Goal: Transaction & Acquisition: Subscribe to service/newsletter

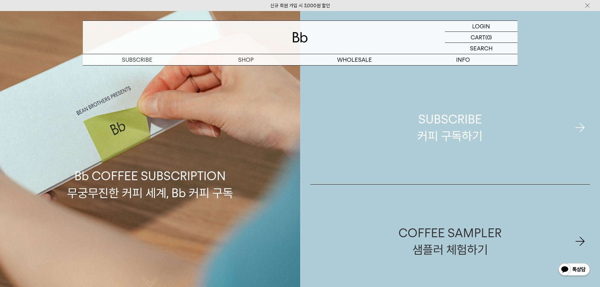
click at [463, 123] on div "SUBSCRIBE 커피 구독하기" at bounding box center [449, 127] width 65 height 33
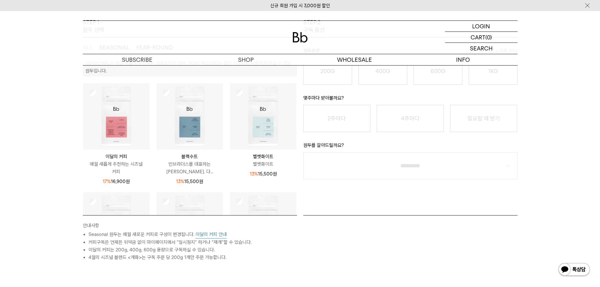
scroll to position [122, 0]
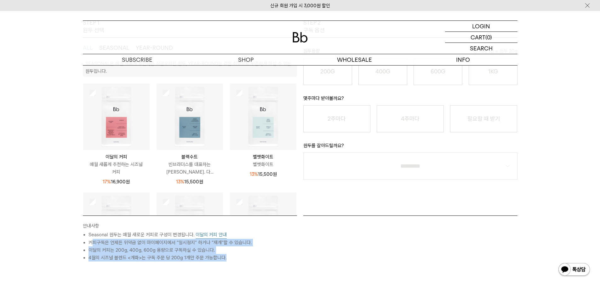
drag, startPoint x: 92, startPoint y: 243, endPoint x: 236, endPoint y: 262, distance: 145.2
click at [236, 262] on div "안내사항 Seasonal 원두는 매월 새로운 커피로 구성이 변경됩니다. 이달의 커피 안내 커피구독은 언제든 위약금 없이 마이페이지에서 “일시정…" at bounding box center [300, 269] width 441 height 109
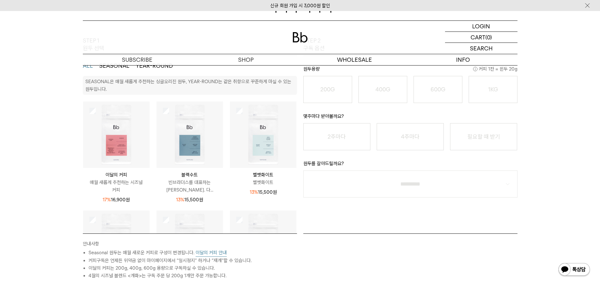
scroll to position [59, 0]
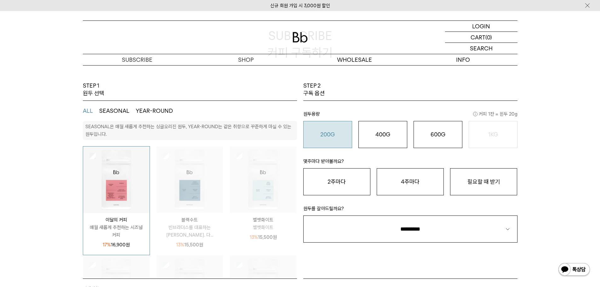
click at [338, 140] on button "200G 16,900 원" at bounding box center [327, 134] width 49 height 27
click at [343, 186] on button "2주마다" at bounding box center [336, 181] width 67 height 27
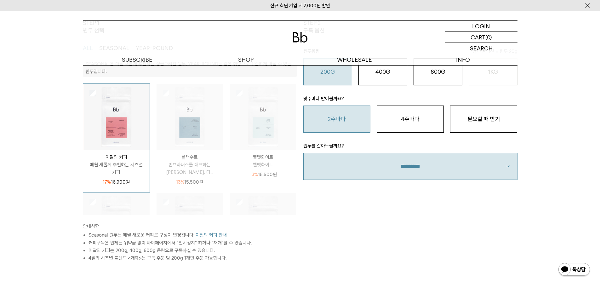
scroll to position [122, 0]
click at [410, 166] on select "**********" at bounding box center [410, 165] width 214 height 27
select select "**"
click at [303, 152] on select "**********" at bounding box center [410, 165] width 214 height 27
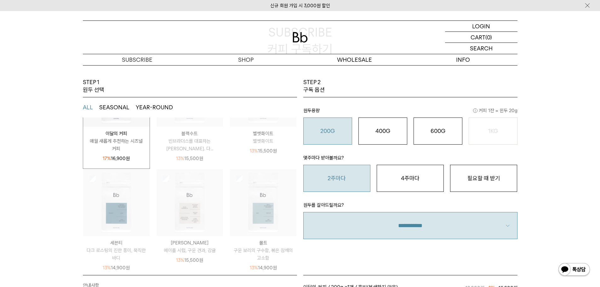
scroll to position [0, 0]
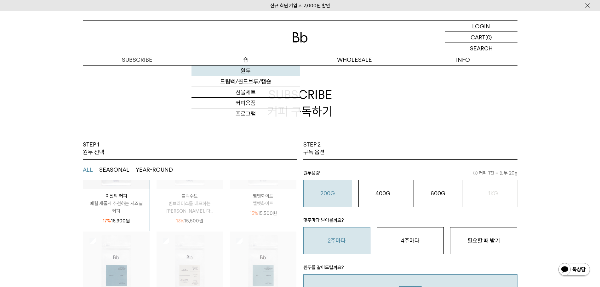
click at [252, 71] on link "원두" at bounding box center [245, 70] width 109 height 11
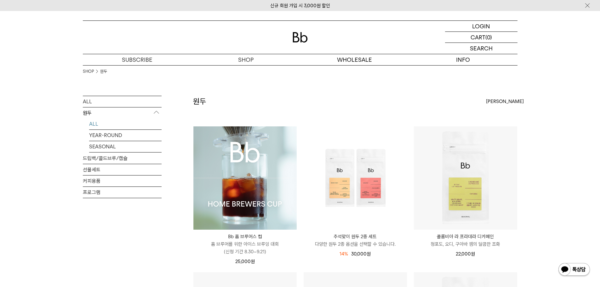
drag, startPoint x: 318, startPoint y: 38, endPoint x: 250, endPoint y: 41, distance: 68.1
click at [250, 41] on div at bounding box center [300, 37] width 435 height 33
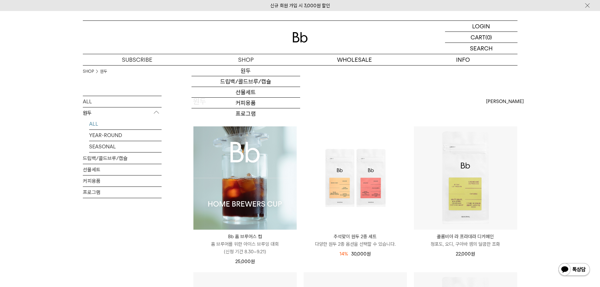
click at [321, 99] on div "원두 상품 14 개 최신순 최신순 인기순 낮은가격순" at bounding box center [355, 111] width 324 height 30
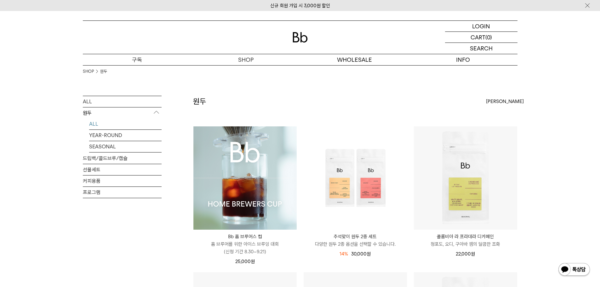
click at [136, 55] on p "구독" at bounding box center [137, 59] width 109 height 11
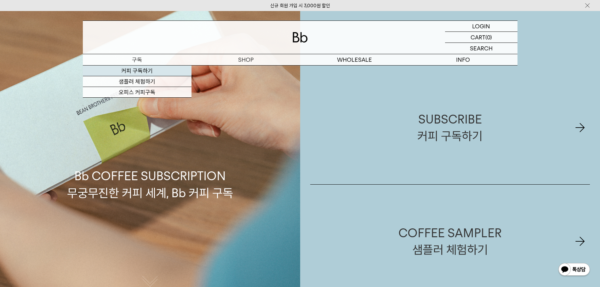
click at [140, 71] on link "커피 구독하기" at bounding box center [137, 70] width 109 height 11
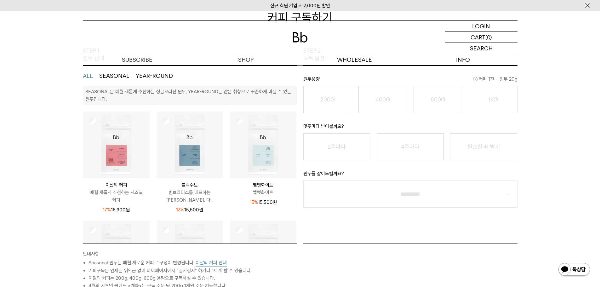
scroll to position [94, 0]
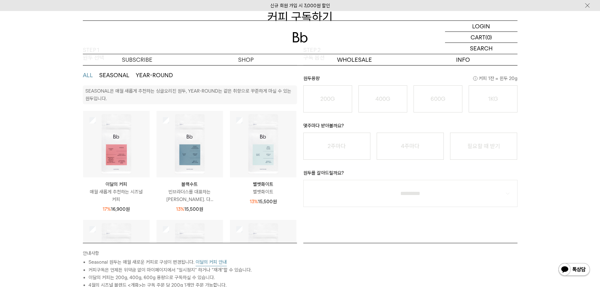
click at [110, 78] on button "SEASONAL" at bounding box center [114, 75] width 30 height 8
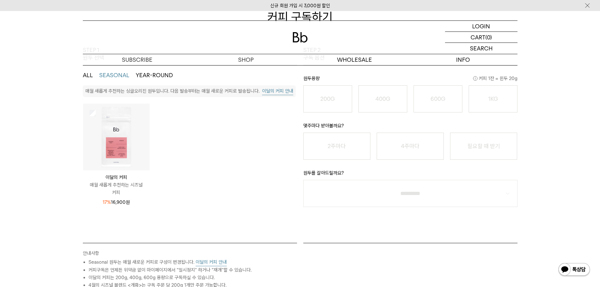
click at [144, 75] on button "YEAR-ROUND" at bounding box center [154, 75] width 37 height 8
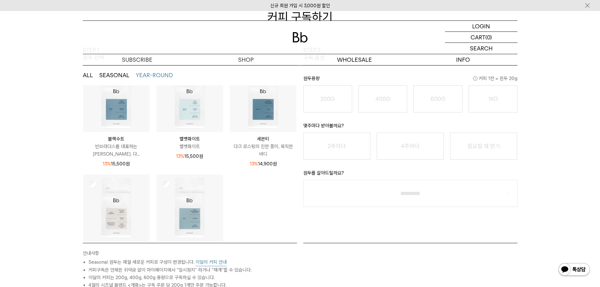
scroll to position [0, 0]
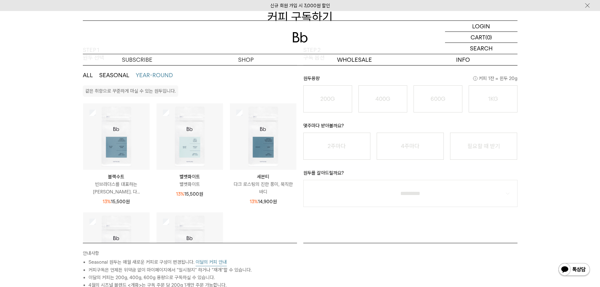
click at [114, 79] on ul "ALL SEASONAL YEAR-ROUND" at bounding box center [190, 75] width 214 height 20
click at [116, 75] on button "SEASONAL" at bounding box center [114, 75] width 30 height 8
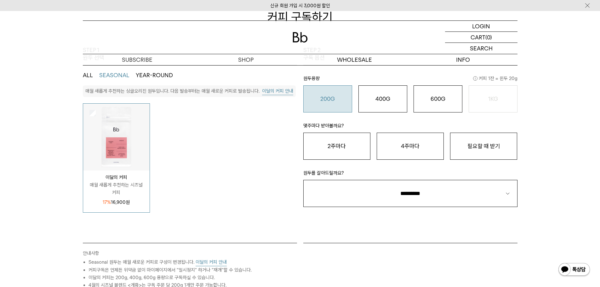
click at [330, 106] on button "200G 16,900 원" at bounding box center [327, 98] width 49 height 27
click at [365, 152] on button "2주마다" at bounding box center [336, 146] width 67 height 27
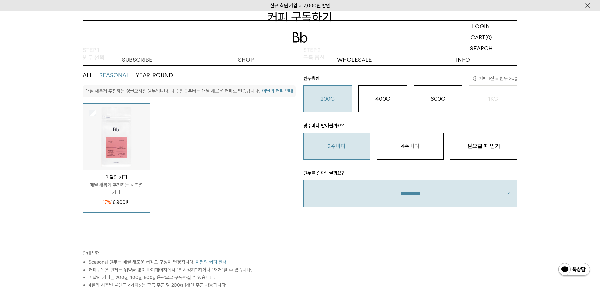
drag, startPoint x: 401, startPoint y: 197, endPoint x: 404, endPoint y: 201, distance: 4.7
click at [401, 197] on select "**********" at bounding box center [410, 193] width 214 height 27
select select "**"
click at [303, 180] on select "**********" at bounding box center [410, 193] width 214 height 27
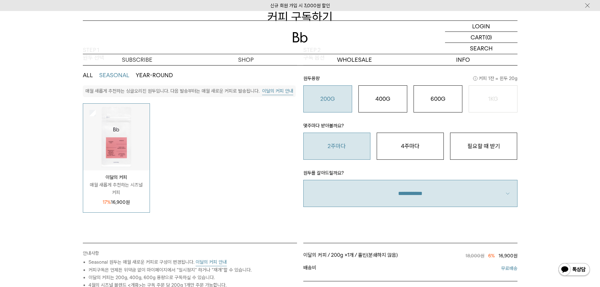
click at [257, 201] on ul "이달의 커피 매월 새롭게 추천하는 시즈널 커피 17% 16,900 원 블랙수트" at bounding box center [190, 157] width 220 height 109
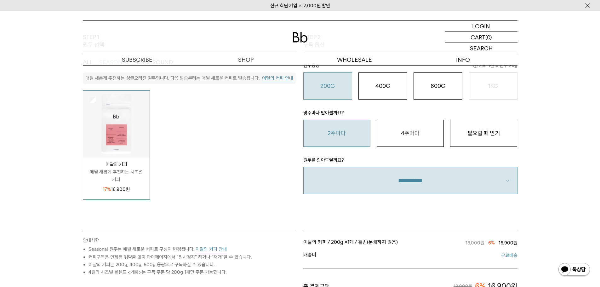
scroll to position [189, 0]
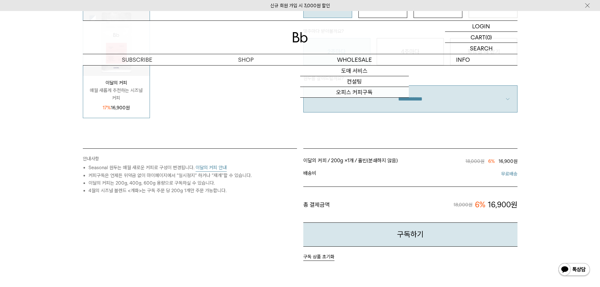
click at [250, 241] on div "안내사항 Seasonal 원두는 매월 새로운 커피로 구성이 변경됩니다. 이달의 커피 안내 커피구독은 언제든 위약금 없이 마이페이지에서 “일시정…" at bounding box center [190, 204] width 220 height 112
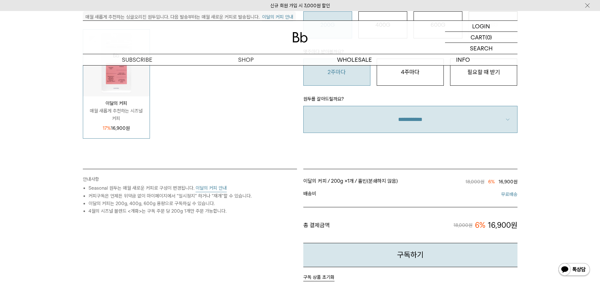
scroll to position [157, 0]
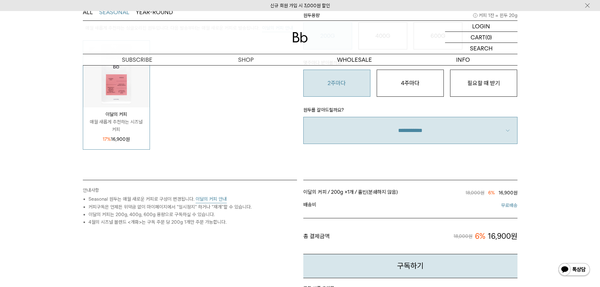
click at [210, 201] on button "이달의 커피 안내" at bounding box center [211, 199] width 31 height 8
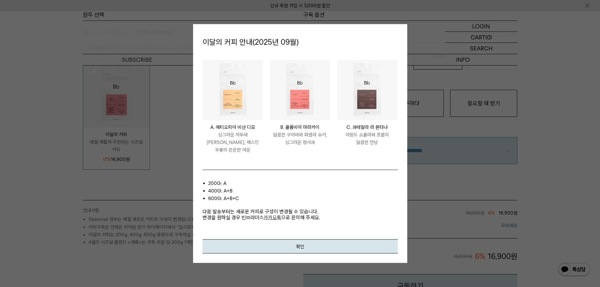
scroll to position [126, 0]
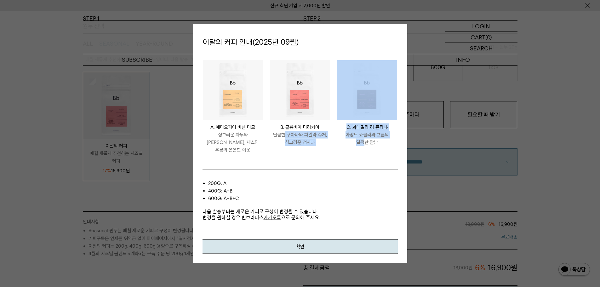
drag, startPoint x: 285, startPoint y: 136, endPoint x: 367, endPoint y: 151, distance: 83.1
click at [367, 151] on ul "ETHIOPIA BISHAN DIMO A. 에티오피아 비샨 디모 싱그러운 자두와 황도, 재스민 우롱의 은은한 여운 COLOMBIA MARACA…" at bounding box center [300, 110] width 202 height 100
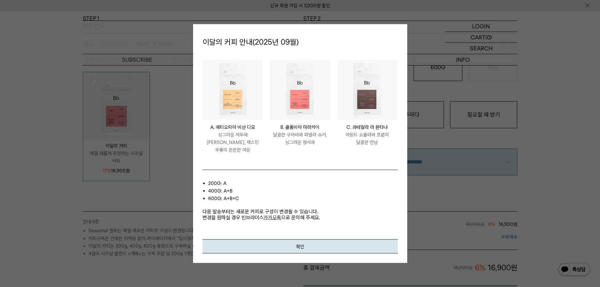
click at [366, 195] on li "600g: A+B+C" at bounding box center [303, 199] width 190 height 8
click at [340, 240] on button "확인" at bounding box center [299, 246] width 195 height 14
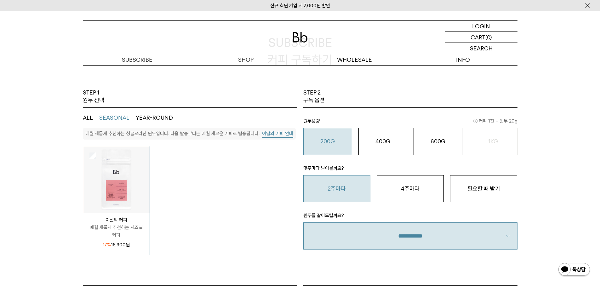
scroll to position [63, 0]
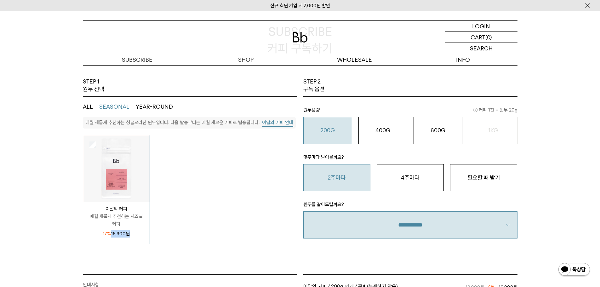
drag, startPoint x: 129, startPoint y: 233, endPoint x: 109, endPoint y: 233, distance: 19.8
click at [109, 233] on p "17% 16,900 원" at bounding box center [116, 234] width 27 height 8
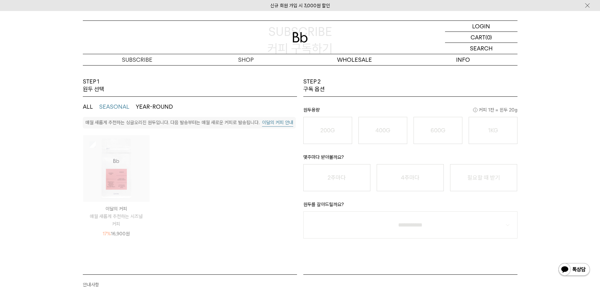
click at [42, 228] on div "STEP 1 원두 선택 ALL SEASONAL YEAR-ROUND SEASONAL은 매월 새롭게 추천하는 싱글오리진 원두, YEAR-ROUND…" at bounding box center [300, 230] width 600 height 305
click at [108, 180] on img at bounding box center [116, 168] width 66 height 66
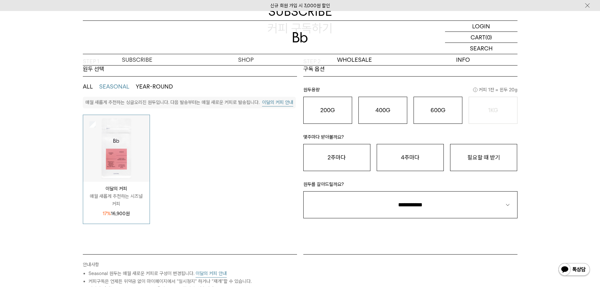
scroll to position [94, 0]
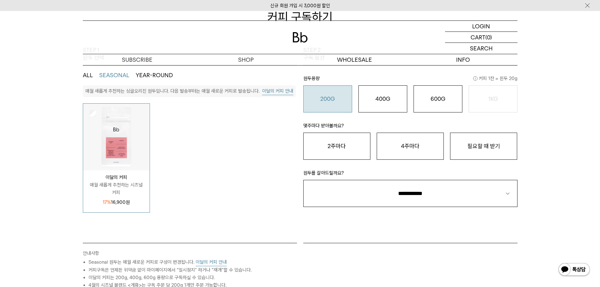
click at [333, 105] on button "200G 16,900 원" at bounding box center [327, 98] width 49 height 27
click at [347, 134] on button "2주마다" at bounding box center [336, 146] width 67 height 27
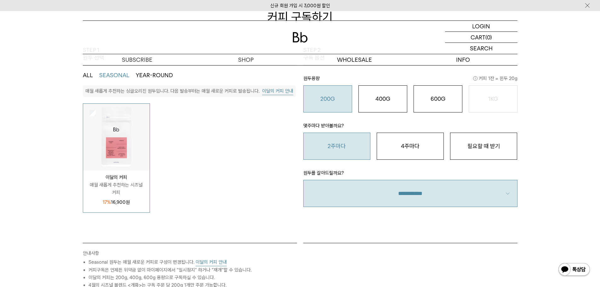
click at [424, 201] on select "**********" at bounding box center [410, 193] width 214 height 27
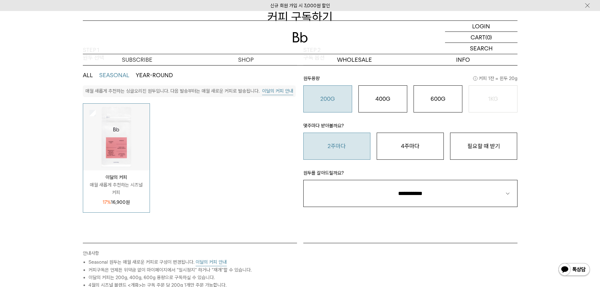
click at [263, 208] on ul "이달의 커피 매월 새롭게 추천하는 시즈널 커피 17% 16,900 원 블랙수트" at bounding box center [190, 157] width 220 height 109
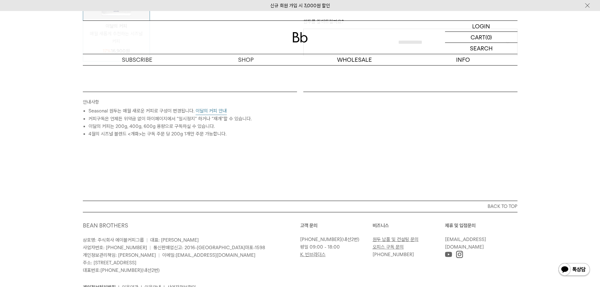
scroll to position [63, 0]
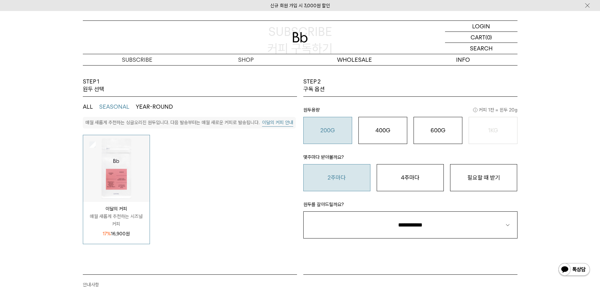
click at [232, 220] on ul "이달의 커피 매월 새롭게 추천하는 시즈널 커피 17% 16,900 원 블랙수트" at bounding box center [190, 189] width 220 height 109
click at [89, 106] on button "ALL" at bounding box center [88, 107] width 10 height 8
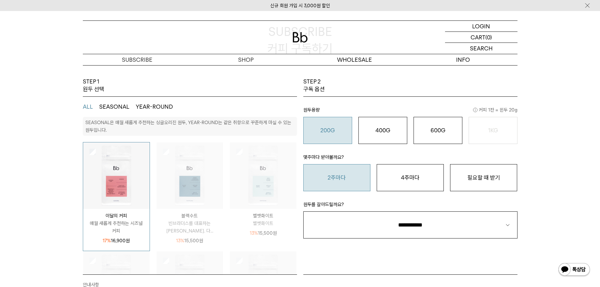
click at [112, 106] on button "SEASONAL" at bounding box center [114, 107] width 30 height 8
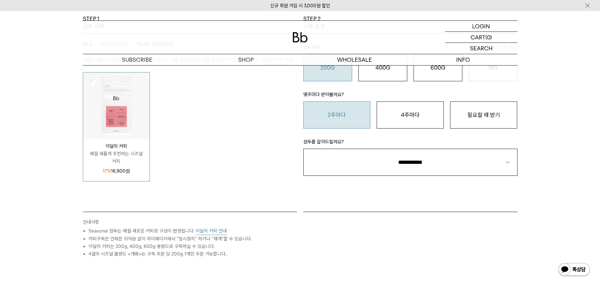
scroll to position [126, 0]
click at [475, 20] on div "LOGIN 로그인 LOGIN 로그인 CART 장바구니 (0) SEARCH 검색 검색폼 ** 추천상품" at bounding box center [300, 42] width 435 height 45
click at [476, 26] on p "로그인" at bounding box center [481, 26] width 15 height 11
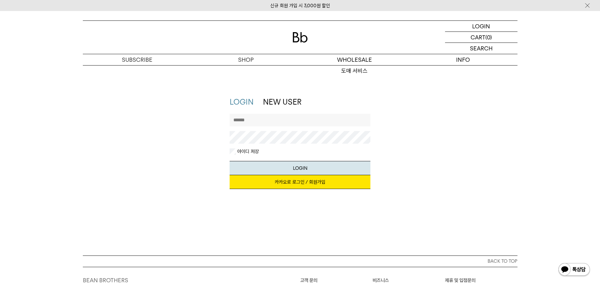
click at [318, 182] on link "카카오로 로그인 / 회원가입" at bounding box center [300, 182] width 141 height 14
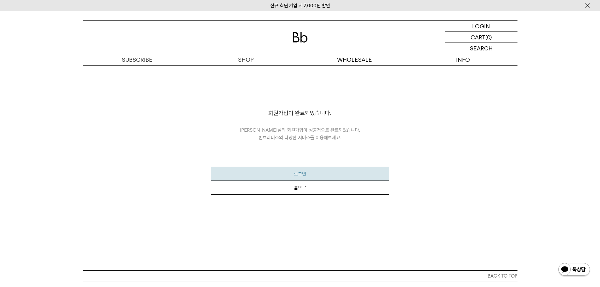
click at [301, 170] on button "로그인" at bounding box center [299, 174] width 177 height 14
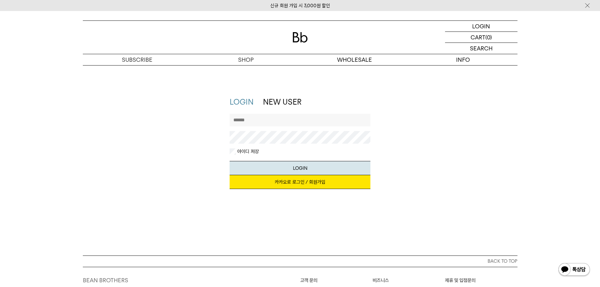
click at [276, 98] on link "NEW USER" at bounding box center [282, 101] width 38 height 9
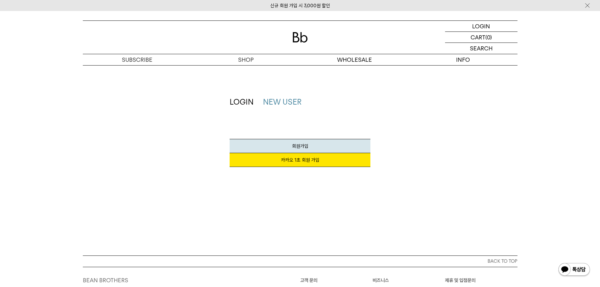
click at [237, 102] on link "LOGIN" at bounding box center [242, 101] width 24 height 9
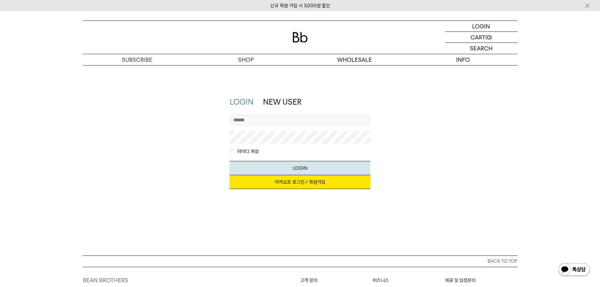
click at [310, 182] on link "카카오로 로그인 / 회원가입" at bounding box center [300, 182] width 141 height 14
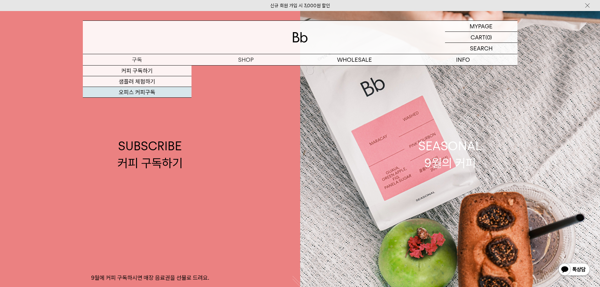
click at [137, 88] on link "오피스 커피구독" at bounding box center [137, 92] width 109 height 11
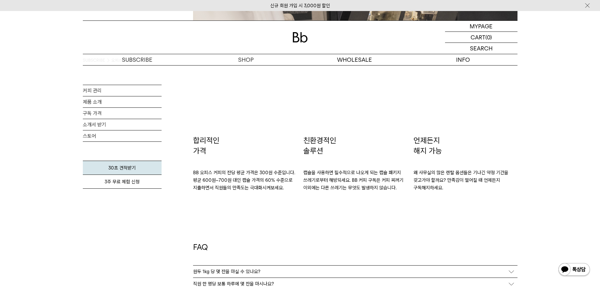
scroll to position [976, 0]
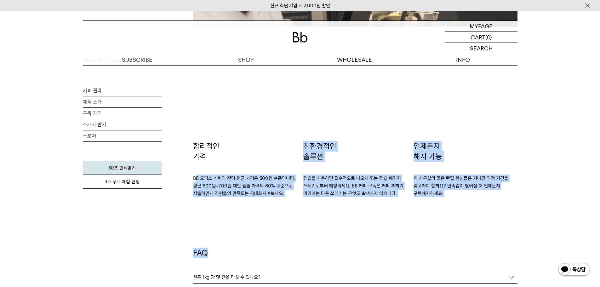
drag, startPoint x: 195, startPoint y: 178, endPoint x: 314, endPoint y: 199, distance: 120.9
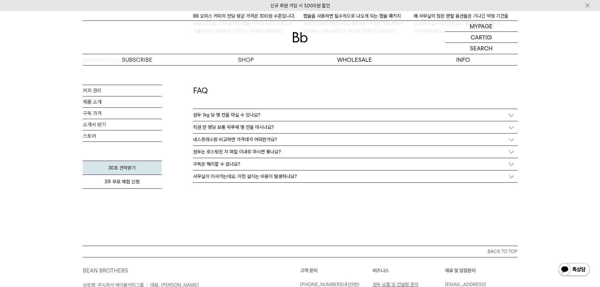
scroll to position [1165, 0]
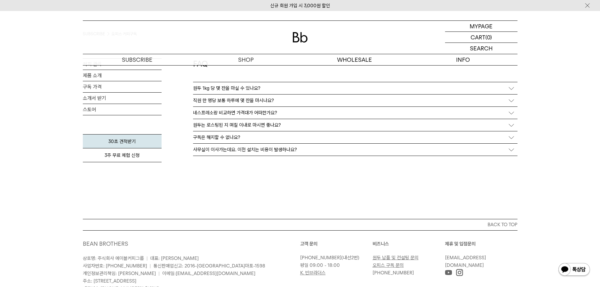
click at [258, 102] on p "직원 한 명당 보통 하루에 몇 잔을 마시나요?" at bounding box center [233, 101] width 81 height 6
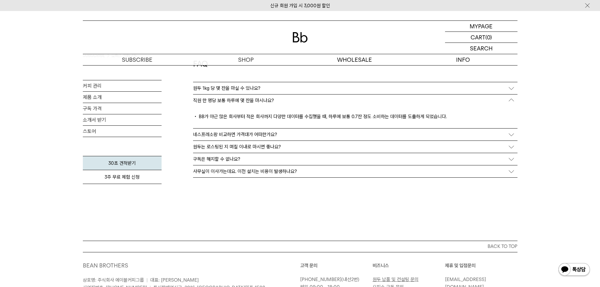
click at [206, 133] on p "네스프레소랑 비교하면 가격대가 어떠한가요?" at bounding box center [235, 135] width 84 height 6
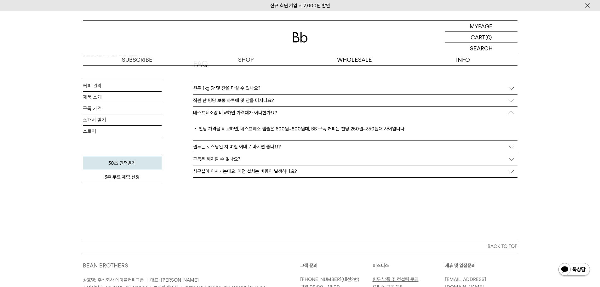
click at [212, 147] on p "원두는 로스팅된 지 며칠 이내로 마시면 좋나요?" at bounding box center [237, 147] width 88 height 6
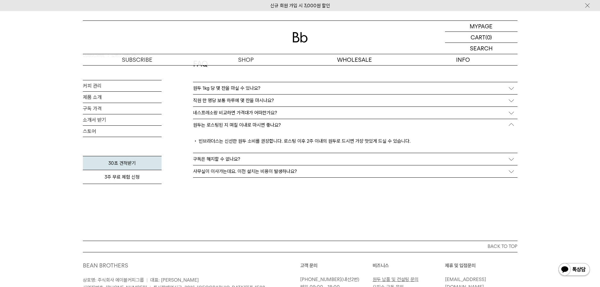
click at [213, 160] on p "구독은 해지할 수 없나요?" at bounding box center [216, 159] width 47 height 6
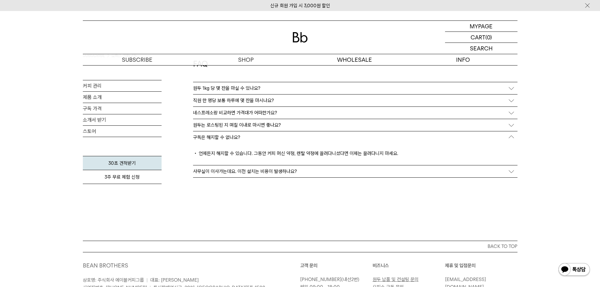
click at [217, 173] on p "사무실이 이사가는데요. 이전 설치는 비용이 발생하나요?" at bounding box center [245, 171] width 104 height 6
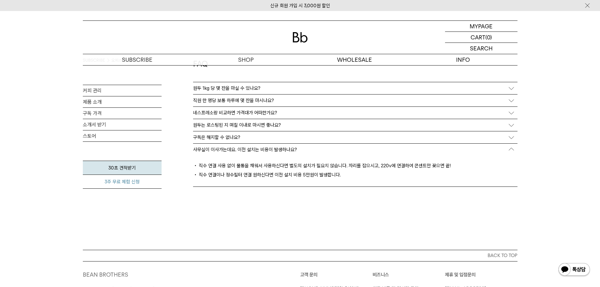
click at [113, 186] on link "3주 무료 체험 신청" at bounding box center [122, 182] width 79 height 14
click at [116, 92] on link "커피 관리" at bounding box center [122, 90] width 79 height 11
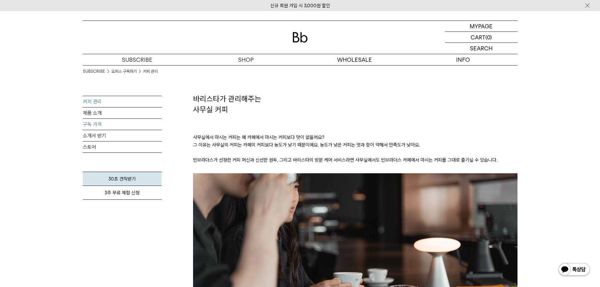
click at [103, 126] on link "구독 가격" at bounding box center [122, 124] width 79 height 11
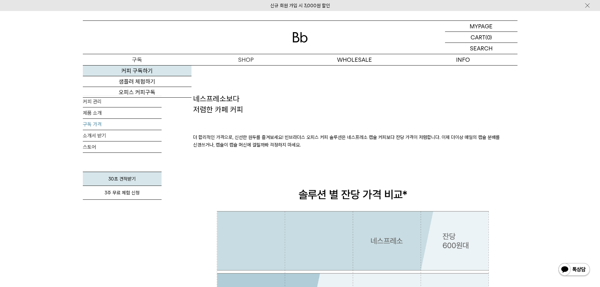
click at [145, 70] on link "커피 구독하기" at bounding box center [137, 70] width 109 height 11
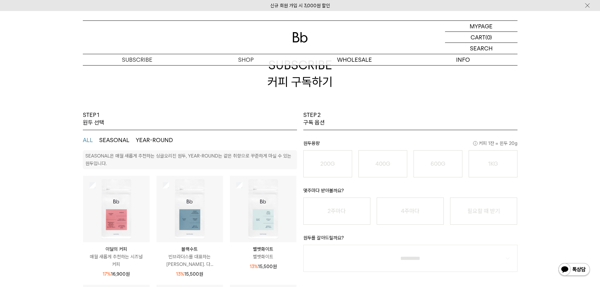
scroll to position [27, 0]
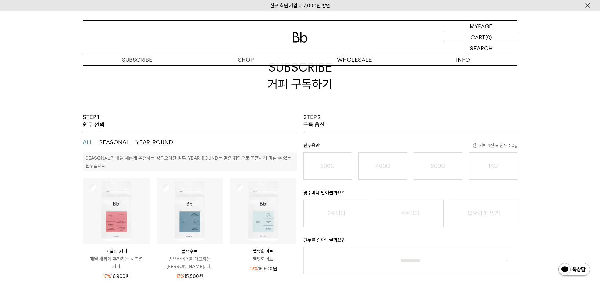
click at [105, 142] on button "SEASONAL" at bounding box center [114, 143] width 30 height 8
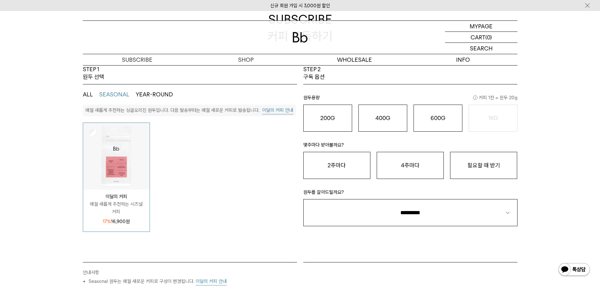
scroll to position [90, 0]
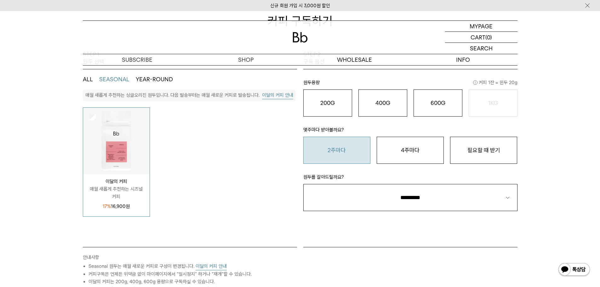
click at [343, 145] on button "2주마다" at bounding box center [336, 150] width 67 height 27
click at [338, 102] on div "200G 16,900 원" at bounding box center [328, 103] width 42 height 8
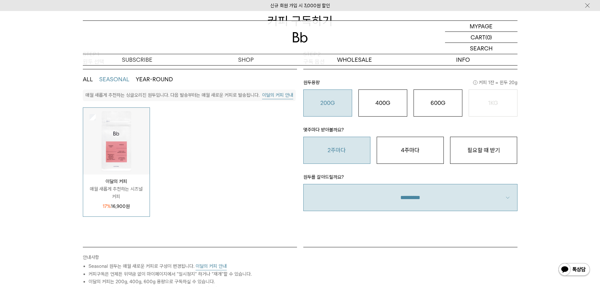
click at [512, 198] on select "**********" at bounding box center [410, 197] width 214 height 27
select select "**"
click at [303, 184] on select "**********" at bounding box center [410, 197] width 214 height 27
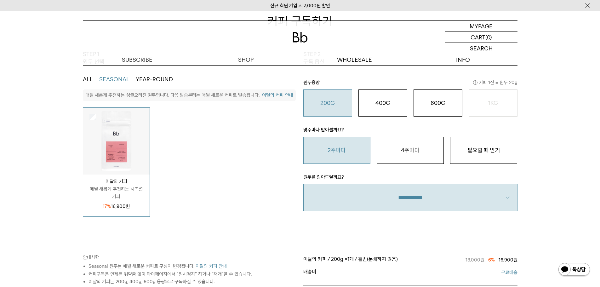
click at [537, 217] on div "STEP 1 원두 선택 ALL SEASONAL YEAR-ROUND SEASONAL은 매월 새롭게 추천하는 싱글오리진 원두, YEAR-ROUND…" at bounding box center [300, 236] width 600 height 372
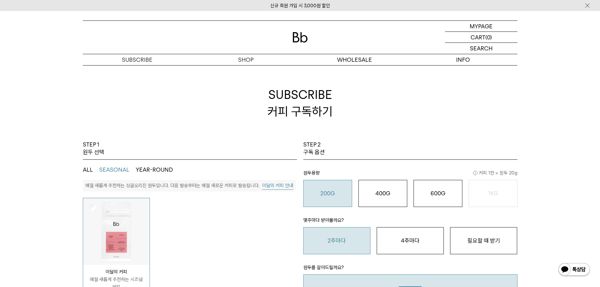
scroll to position [189, 0]
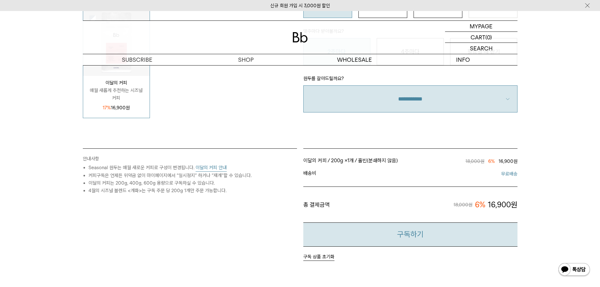
click at [425, 233] on button "구독하기" at bounding box center [410, 234] width 214 height 24
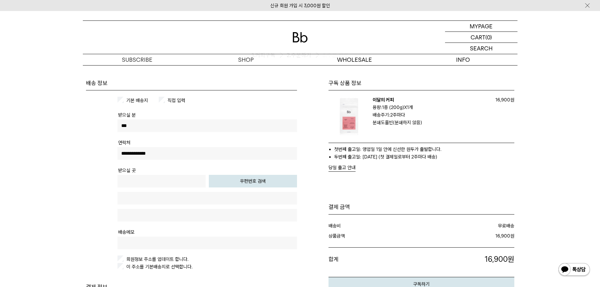
scroll to position [31, 0]
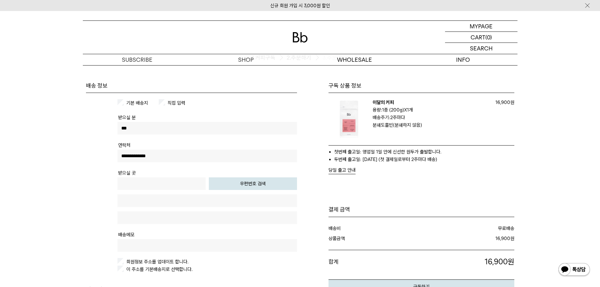
click at [259, 181] on button "우편번호 검색" at bounding box center [253, 183] width 88 height 13
type input "*****"
type input "**********"
click at [171, 216] on input "text" at bounding box center [206, 217] width 179 height 13
type input "*******"
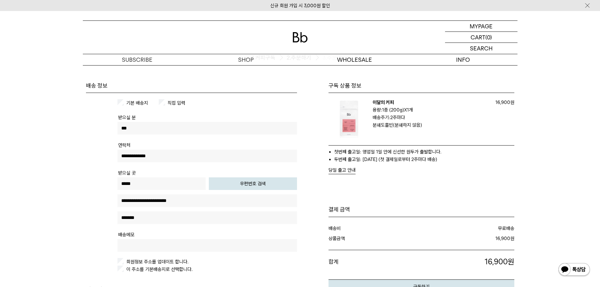
click at [93, 230] on table "기본 배송지 직접 입력 받으실 분 *** 연락처 *****" at bounding box center [191, 189] width 211 height 193
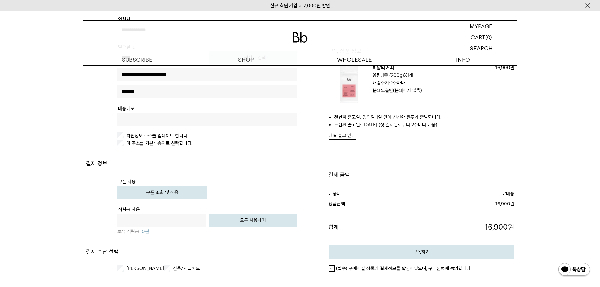
scroll to position [189, 0]
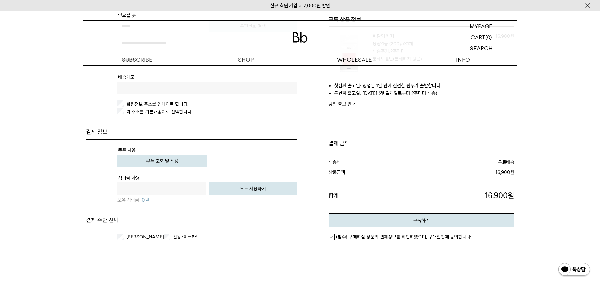
click at [158, 164] on button "쿠폰 조회 및 적용" at bounding box center [162, 161] width 90 height 13
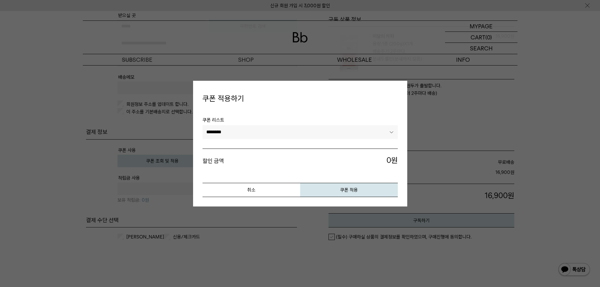
click at [282, 132] on select "******** ****" at bounding box center [299, 132] width 195 height 14
select select "*******"
click at [202, 125] on select "******** ****" at bounding box center [299, 132] width 195 height 14
click at [323, 186] on button "쿠폰 적용" at bounding box center [349, 190] width 98 height 14
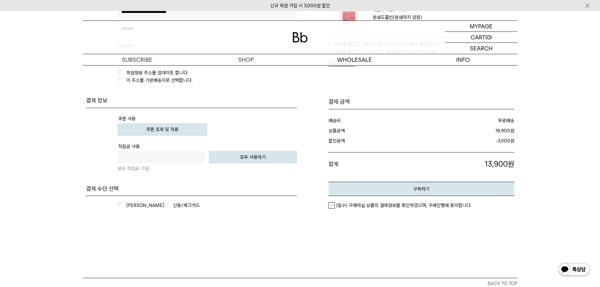
scroll to position [252, 0]
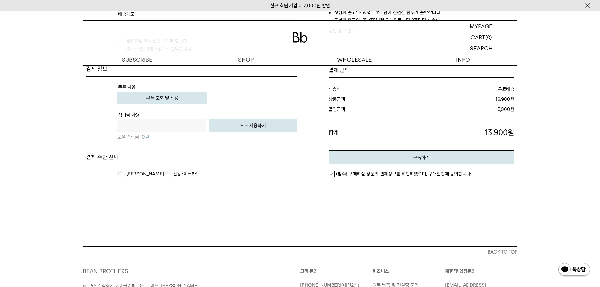
click at [335, 173] on label "(필수) 구매하실 상품의 결제정보를 확인하였으며, 구매진행에 동의합니다." at bounding box center [399, 174] width 143 height 6
click at [179, 170] on div "카카오페이 신용/체크카드 개인카드 법인카드" at bounding box center [191, 173] width 211 height 19
click at [174, 178] on div "카카오페이 신용/체크카드 개인카드 법인카드" at bounding box center [191, 173] width 211 height 19
click at [173, 175] on label "신용/체크카드" at bounding box center [191, 174] width 39 height 6
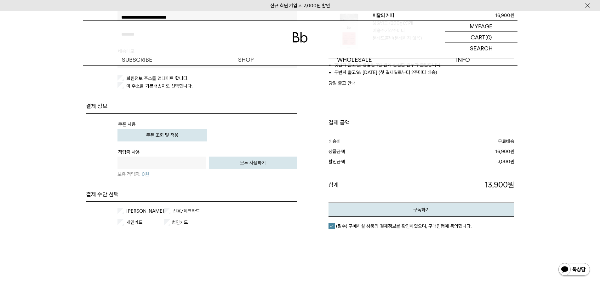
scroll to position [220, 0]
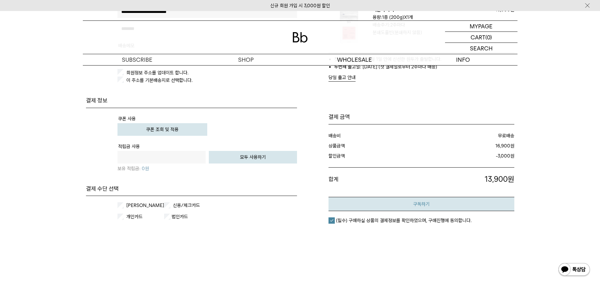
click at [363, 202] on button "구독하기" at bounding box center [421, 204] width 186 height 14
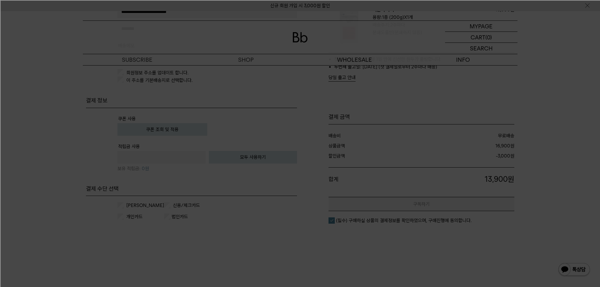
scroll to position [0, 0]
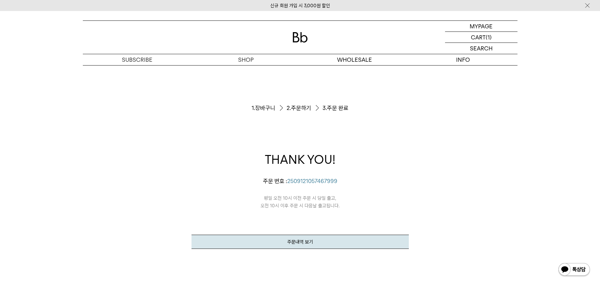
scroll to position [31, 0]
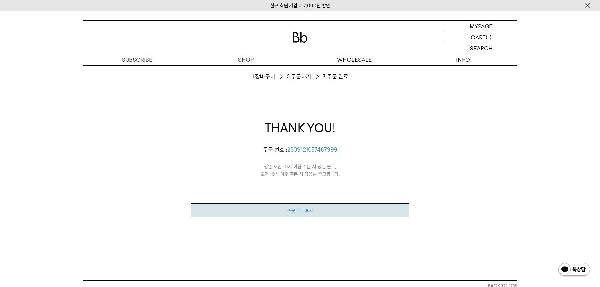
click at [390, 212] on link "주문내역 보기" at bounding box center [299, 210] width 217 height 14
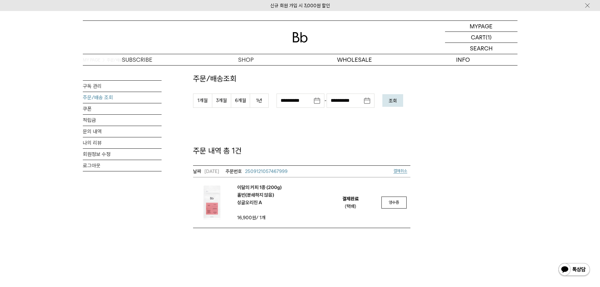
scroll to position [31, 0]
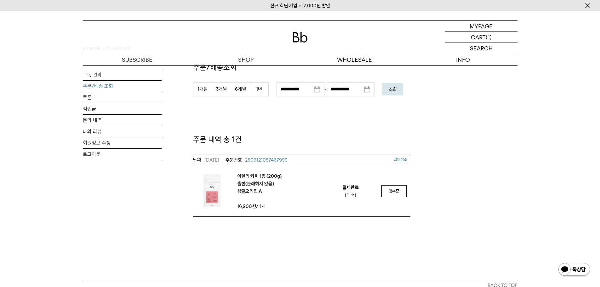
click at [248, 191] on em "이달의 커피 1종 (200g) 홀빈(분쇄하지 않음) 싱글오리진 A" at bounding box center [259, 183] width 44 height 23
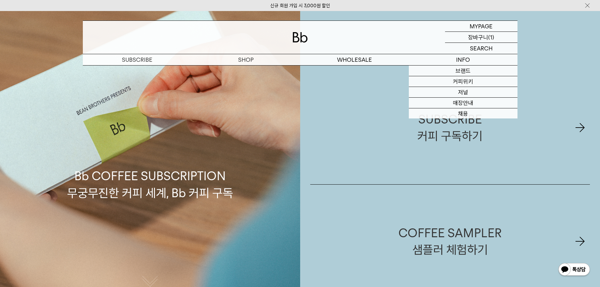
click at [474, 39] on p "장바구니" at bounding box center [478, 37] width 20 height 11
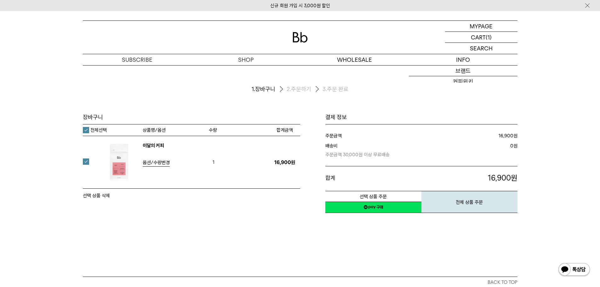
click at [161, 164] on span "옵션/수량변경" at bounding box center [156, 163] width 27 height 6
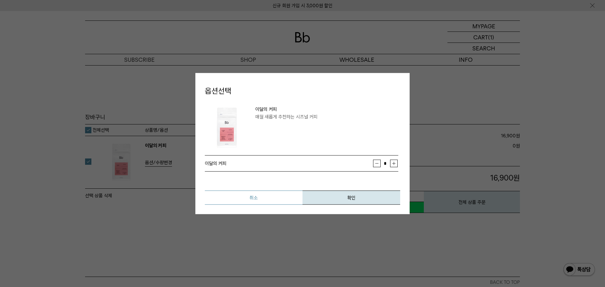
click at [239, 196] on button "취소" at bounding box center [254, 198] width 98 height 14
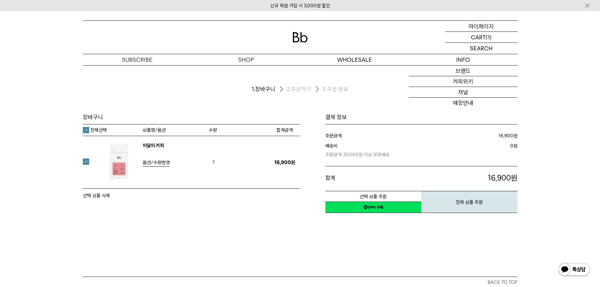
click at [487, 28] on p "마이페이지" at bounding box center [481, 26] width 25 height 11
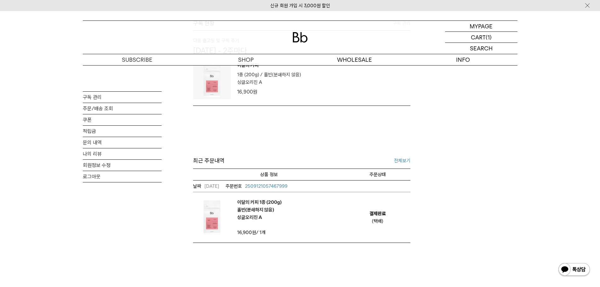
scroll to position [94, 0]
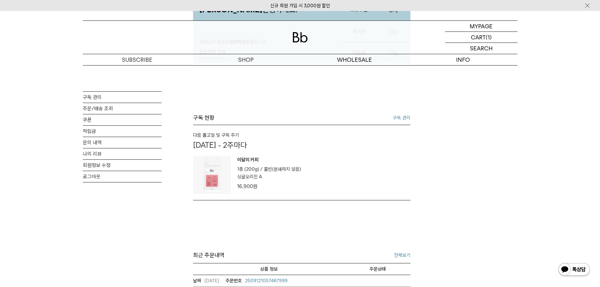
click at [258, 159] on p "이달의 커피" at bounding box center [269, 160] width 64 height 9
